Goal: Use online tool/utility: Use online tool/utility

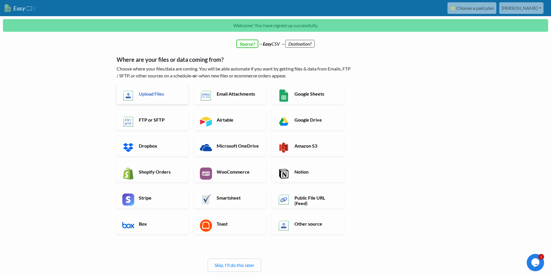
click at [159, 93] on h6 "Upload Files" at bounding box center [159, 93] width 45 height 5
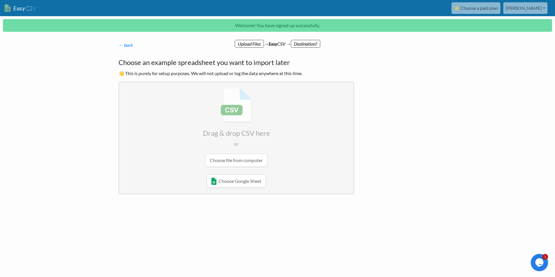
click at [239, 161] on input "file" at bounding box center [236, 127] width 234 height 91
click at [246, 158] on input "file" at bounding box center [236, 127] width 234 height 91
click at [242, 162] on input "file" at bounding box center [236, 127] width 234 height 91
type input "C:\fakepath\BobElliotLiveStockCheck_20250925200957.csv"
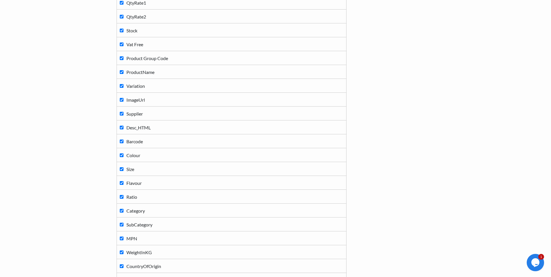
scroll to position [143, 0]
click at [122, 44] on input "Vat Free" at bounding box center [122, 44] width 4 height 4
checkbox input "true"
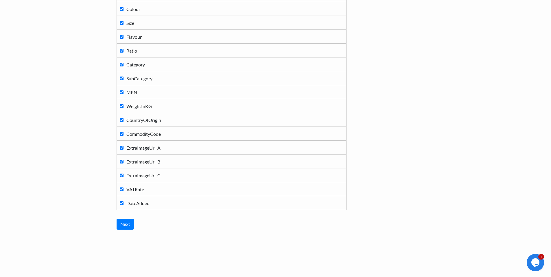
scroll to position [290, 0]
click at [125, 224] on input "Next" at bounding box center [125, 223] width 17 height 11
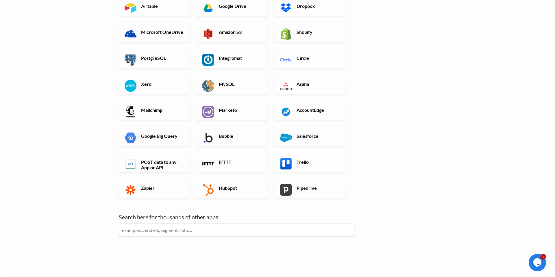
scroll to position [0, 0]
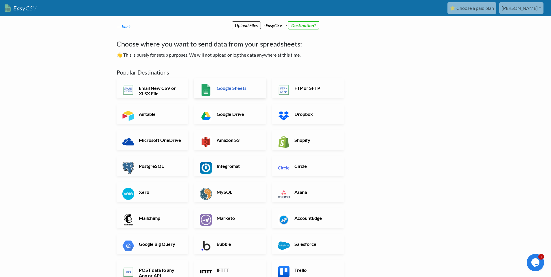
click at [224, 87] on h6 "Google Sheets" at bounding box center [237, 87] width 45 height 5
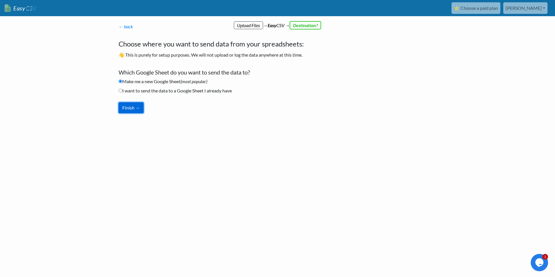
click at [128, 107] on button "Finish →" at bounding box center [131, 107] width 25 height 11
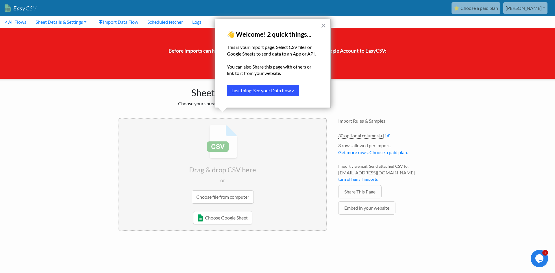
click at [265, 94] on button "Last thing: See your Data flow >" at bounding box center [263, 90] width 72 height 11
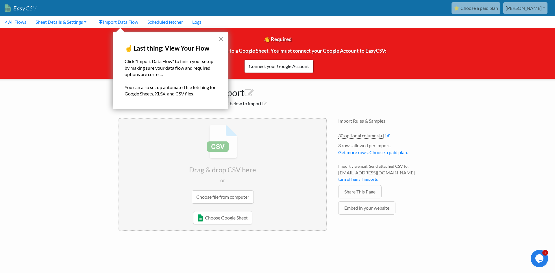
click at [221, 38] on button "×" at bounding box center [220, 38] width 5 height 9
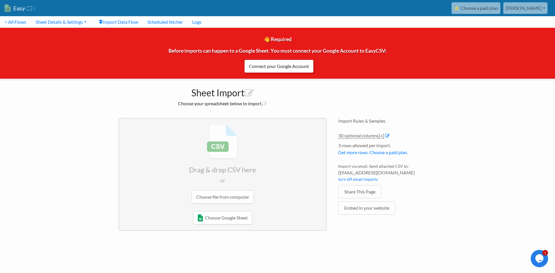
click at [255, 67] on link "Connect your Google Account" at bounding box center [278, 66] width 69 height 13
